Goal: Information Seeking & Learning: Learn about a topic

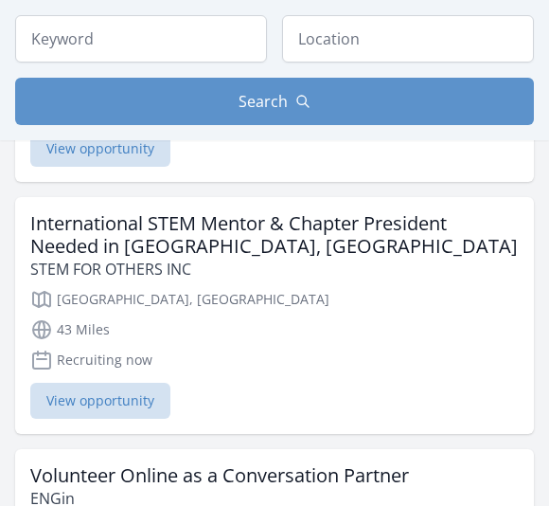
scroll to position [4363, 0]
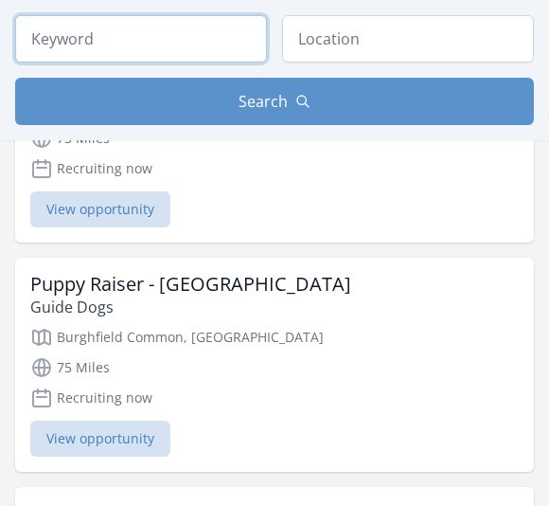
click at [208, 44] on input "search" at bounding box center [141, 38] width 252 height 47
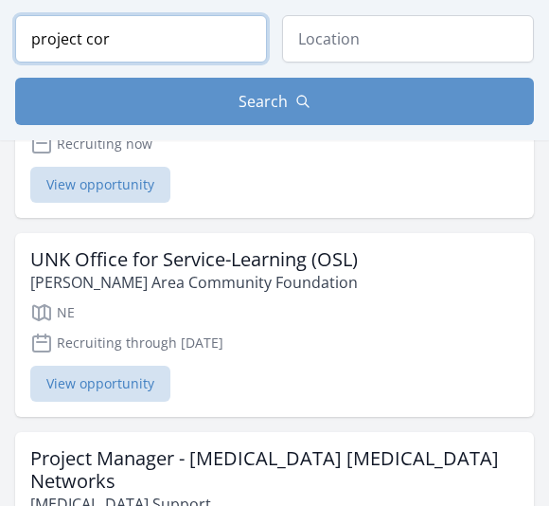
scroll to position [3735, 0]
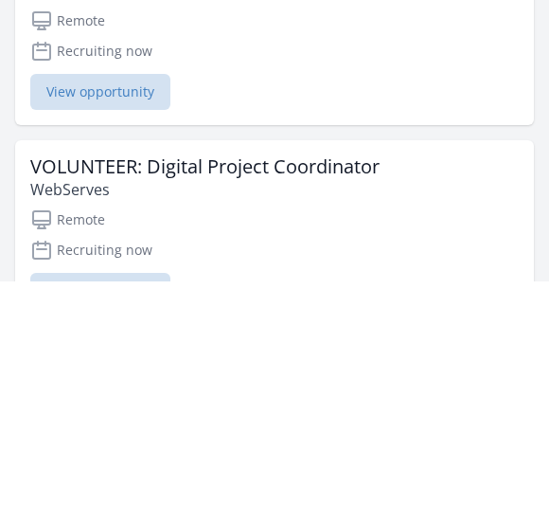
scroll to position [2101, 0]
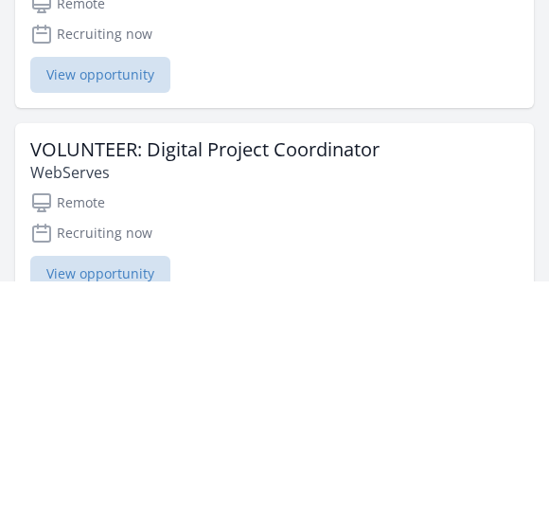
type input "project cordinator"
click at [385, 347] on div "VOLUNTEER: Digital Project Coordinator WebServes Remote Recruiting now View opp…" at bounding box center [274, 439] width 519 height 184
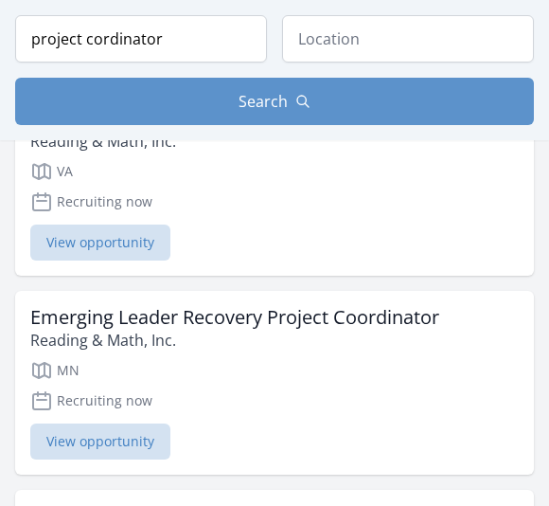
scroll to position [3307, 0]
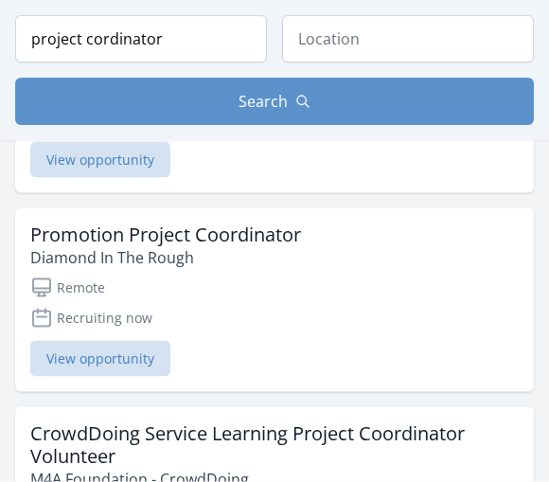
scroll to position [770, 0]
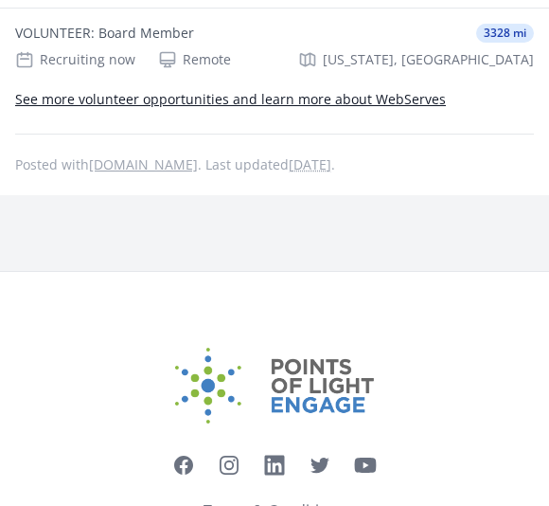
scroll to position [1395, 0]
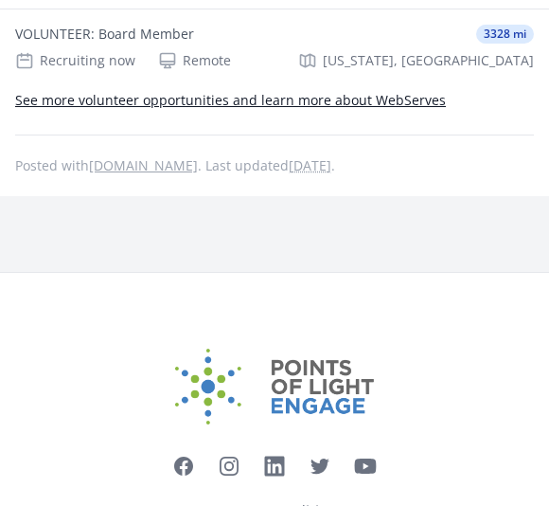
click at [41, 109] on link "See more volunteer opportunities and learn more about WebServes" at bounding box center [230, 101] width 431 height 18
